Goal: Browse casually

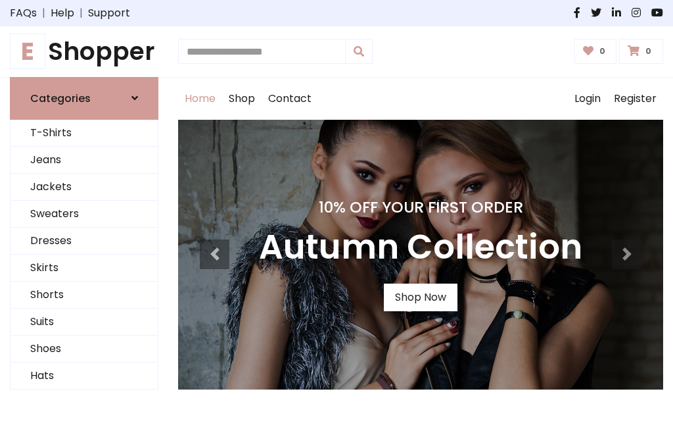
click at [337, 216] on h4 "10% Off Your First Order" at bounding box center [420, 207] width 323 height 18
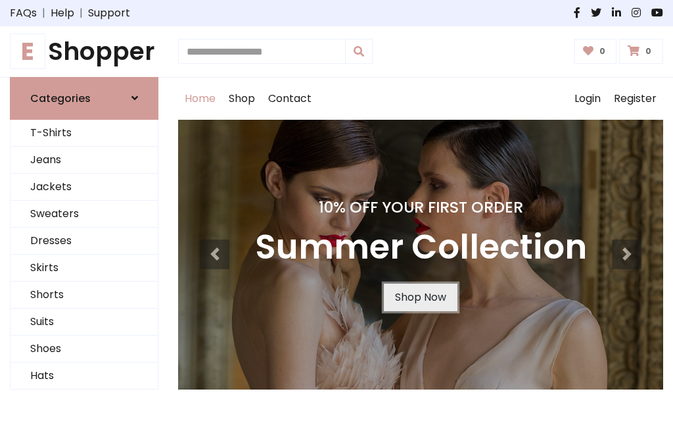
click at [420, 297] on link "Shop Now" at bounding box center [421, 297] width 74 height 28
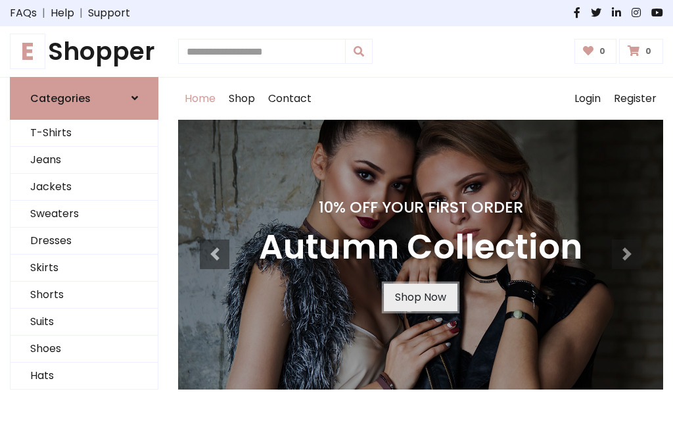
click at [420, 297] on link "Shop Now" at bounding box center [421, 297] width 74 height 28
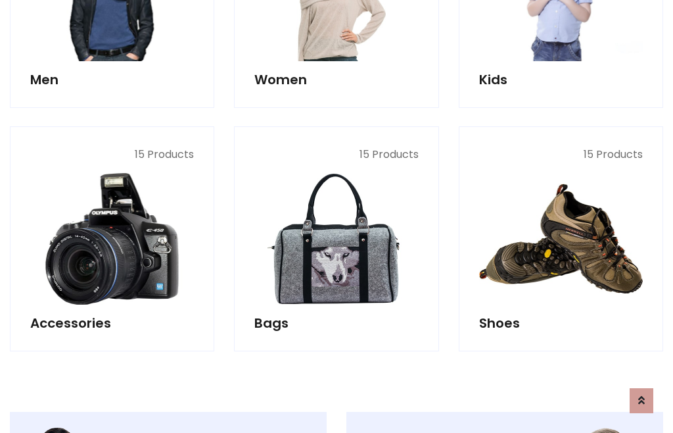
scroll to position [1311, 0]
